Goal: Task Accomplishment & Management: Use online tool/utility

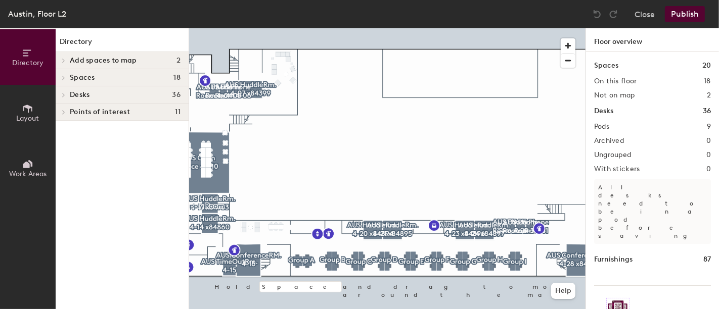
click at [84, 96] on span "Desks" at bounding box center [80, 95] width 20 height 8
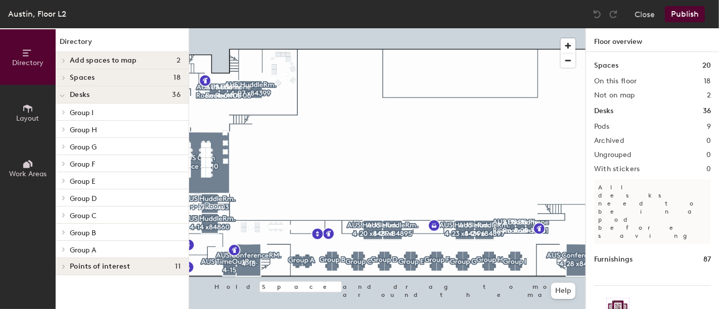
click at [71, 86] on div "Desks 36" at bounding box center [122, 94] width 133 height 17
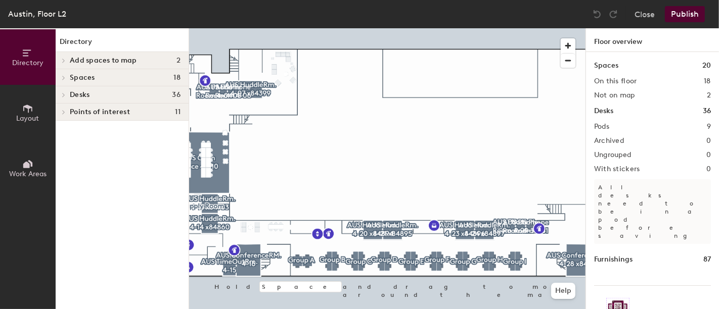
click at [71, 60] on span "Add spaces to map" at bounding box center [103, 61] width 67 height 8
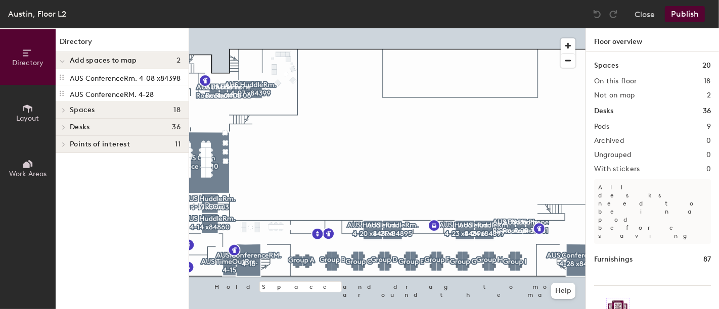
click at [71, 60] on span "Add spaces to map" at bounding box center [103, 61] width 67 height 8
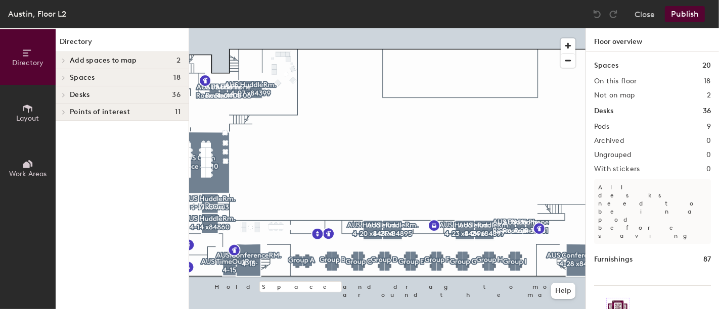
click at [70, 115] on span "Points of interest" at bounding box center [100, 112] width 60 height 8
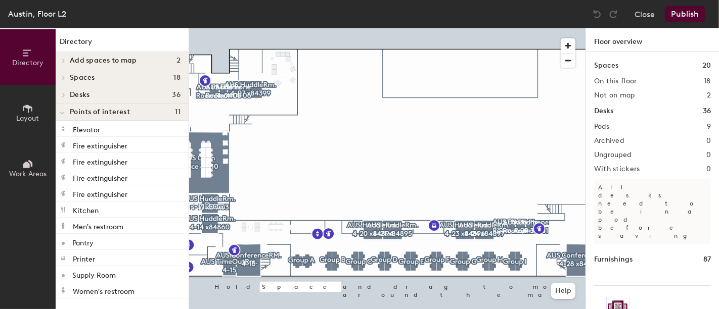
click at [65, 113] on div at bounding box center [62, 112] width 13 height 17
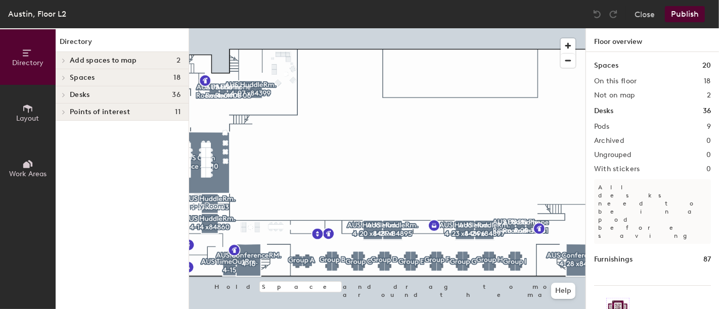
click at [24, 116] on span "Layout" at bounding box center [28, 118] width 23 height 9
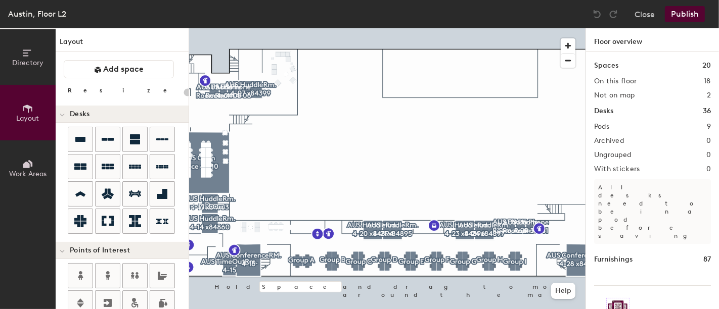
click at [28, 170] on span "Work Areas" at bounding box center [27, 174] width 37 height 9
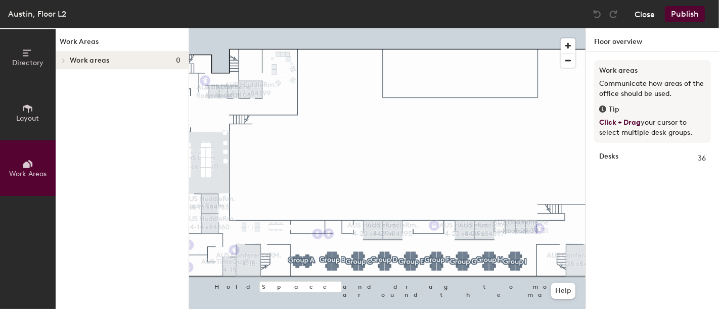
drag, startPoint x: 656, startPoint y: 12, endPoint x: 651, endPoint y: 13, distance: 5.8
click at [651, 13] on div "Close Publish" at bounding box center [650, 14] width 122 height 16
click at [651, 13] on button "Close" at bounding box center [645, 14] width 20 height 16
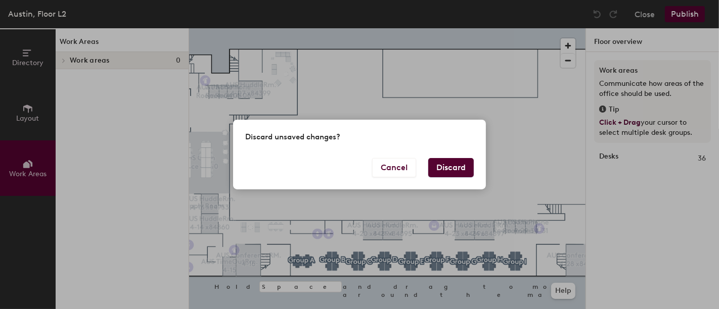
click at [451, 167] on button "Discard" at bounding box center [451, 167] width 46 height 19
